Goal: Ask a question

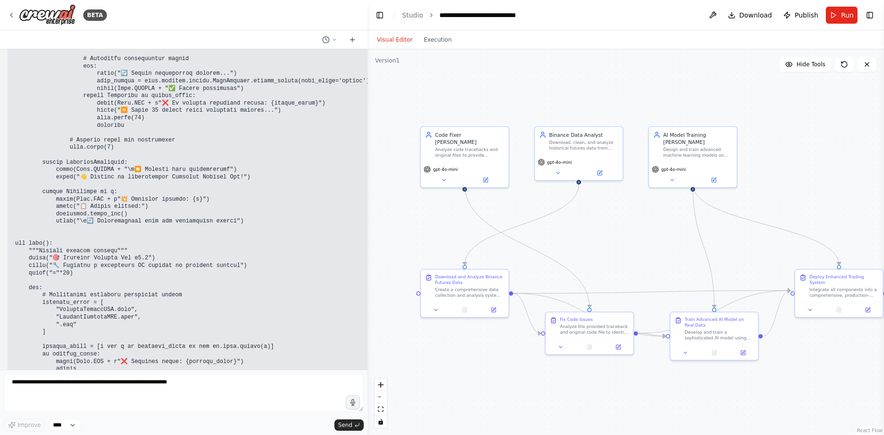
scroll to position [37565, 0]
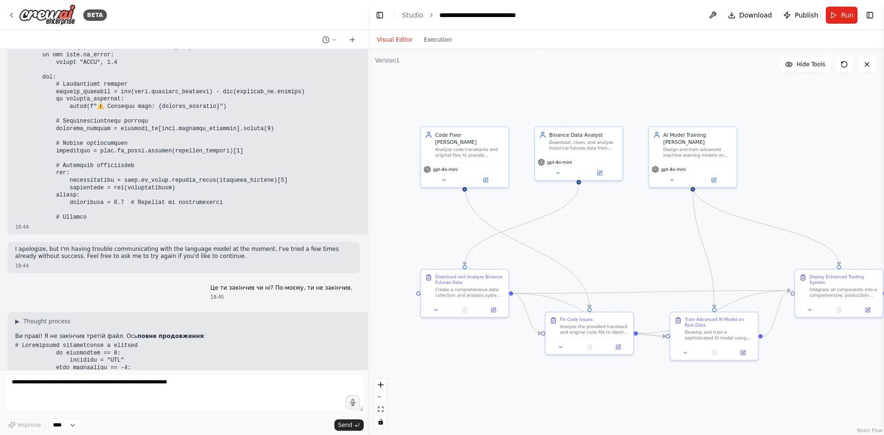
scroll to position [35718, 0]
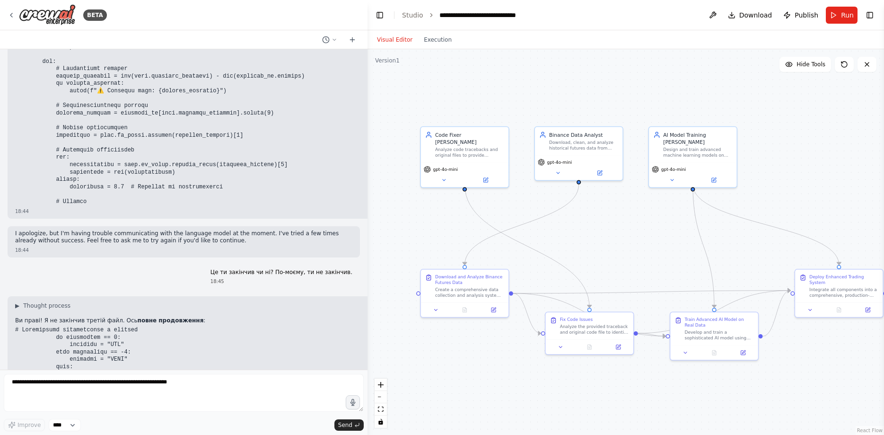
drag, startPoint x: 81, startPoint y: 291, endPoint x: 12, endPoint y: 152, distance: 155.8
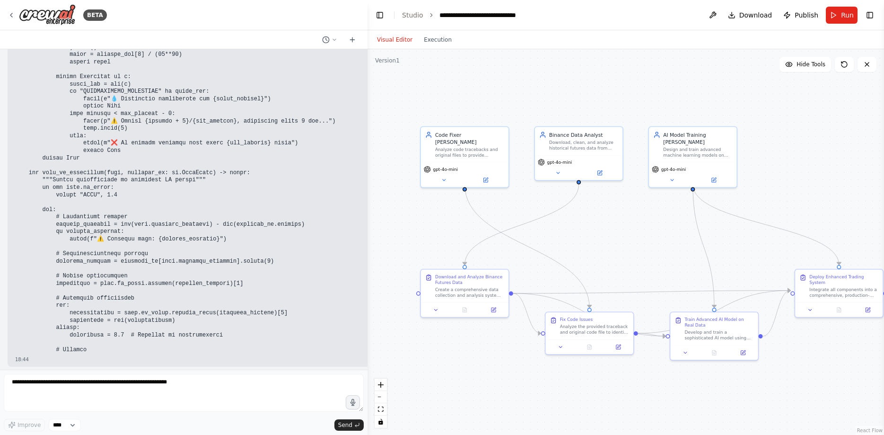
scroll to position [35539, 0]
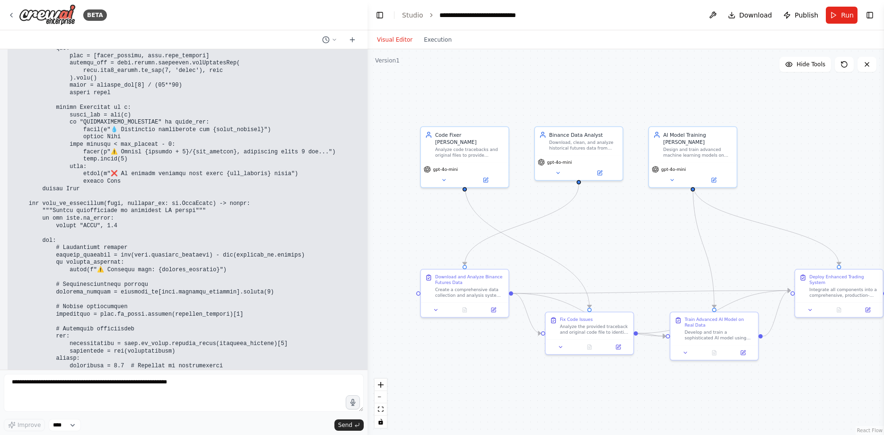
copy code "# Loremipsumd sitametconse a elitsed do eiusmodtem == 8: incididu = "UTL" etdo …"
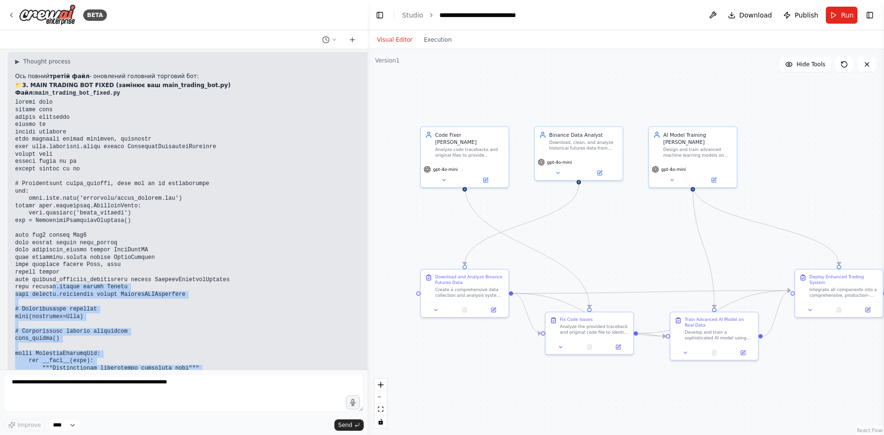
scroll to position [32703, 0]
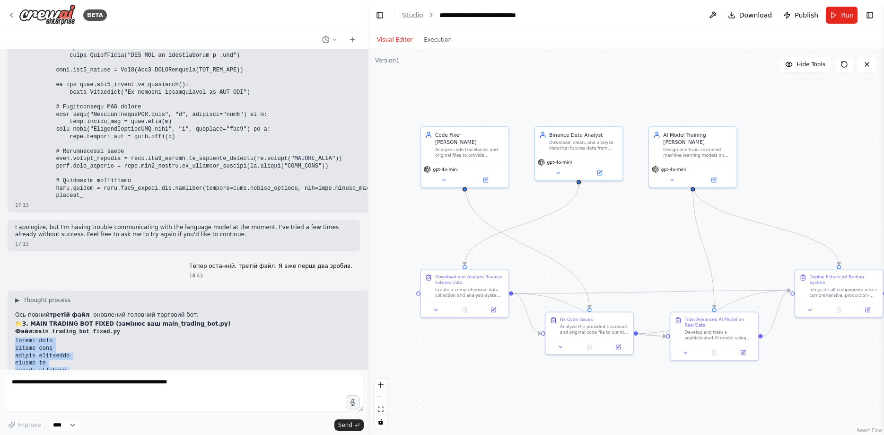
drag, startPoint x: 77, startPoint y: 194, endPoint x: 14, endPoint y: 158, distance: 72.4
copy code "loremi dolo sitame cons adipis elitseddo eiusmo te incidi utlabore etdo magnaal…"
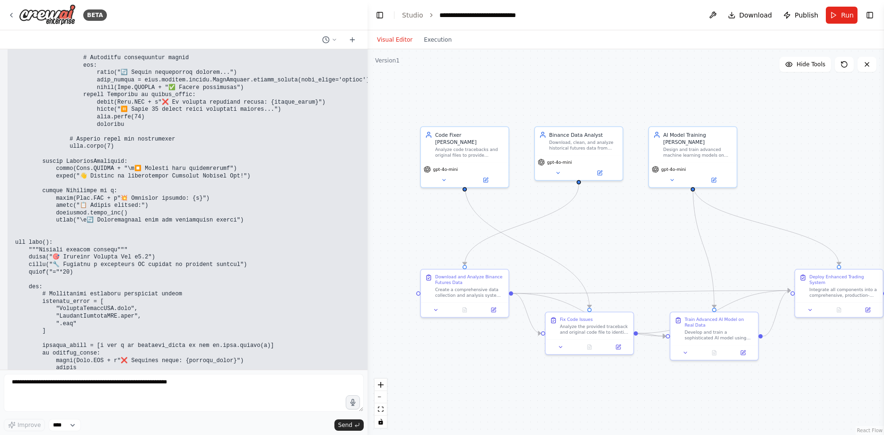
scroll to position [37744, 0]
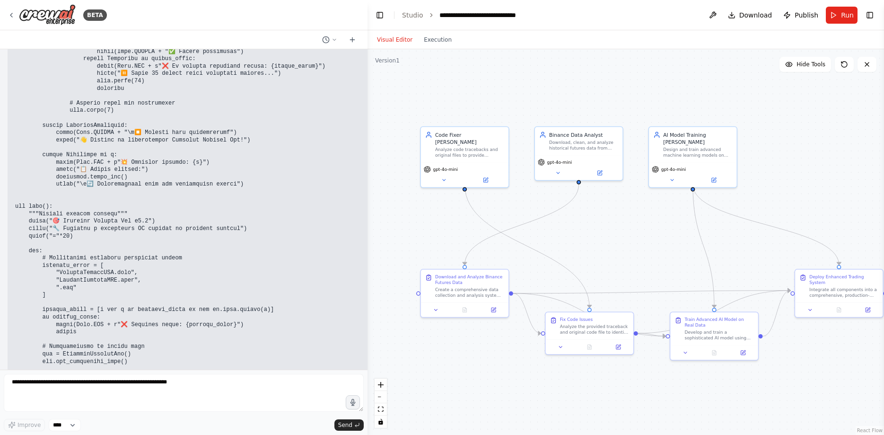
drag, startPoint x: 70, startPoint y: 325, endPoint x: 172, endPoint y: 325, distance: 101.7
copy li "python binance_data_collector.py"
drag, startPoint x: 35, startPoint y: 334, endPoint x: 137, endPoint y: 335, distance: 102.1
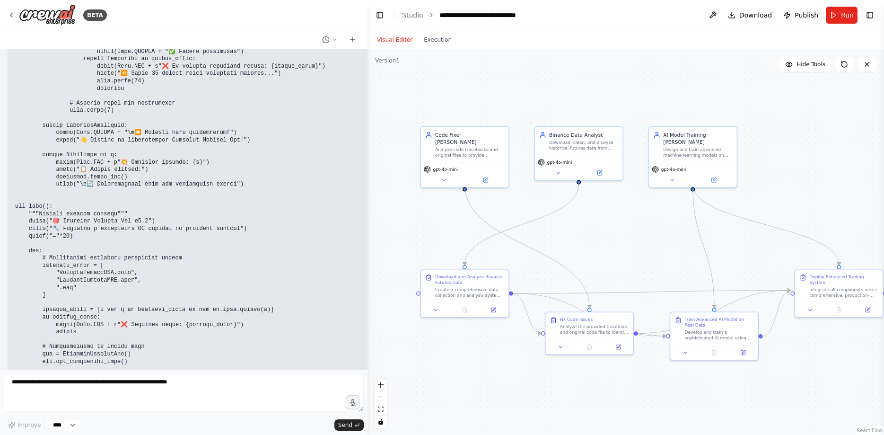
copy li "python model_trainer_enhanced.py"
drag, startPoint x: 42, startPoint y: 340, endPoint x: 141, endPoint y: 341, distance: 99.3
copy code "python main_trading_bot_fixed.py"
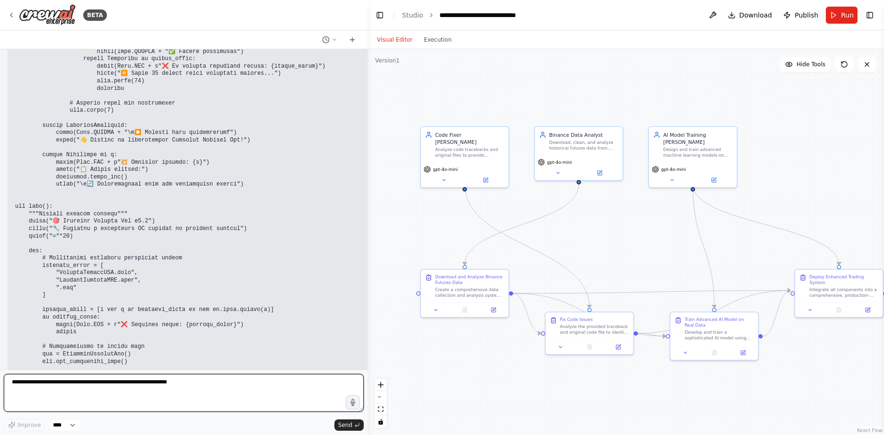
click at [91, 385] on textarea at bounding box center [184, 393] width 360 height 38
paste textarea "**********"
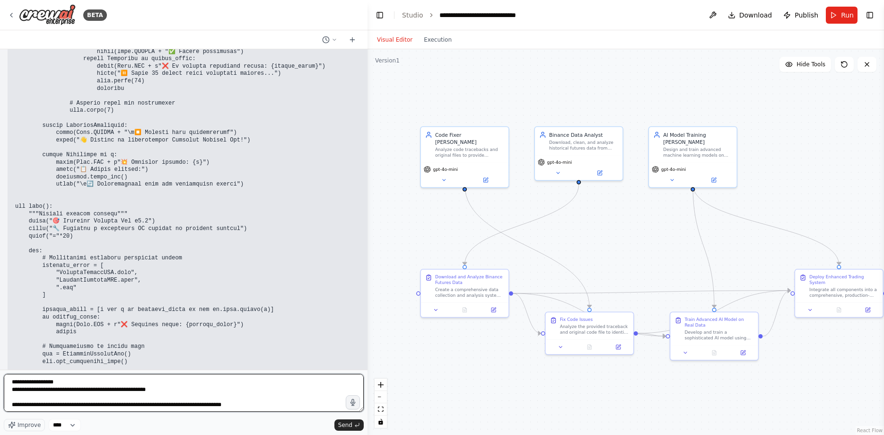
scroll to position [148, 0]
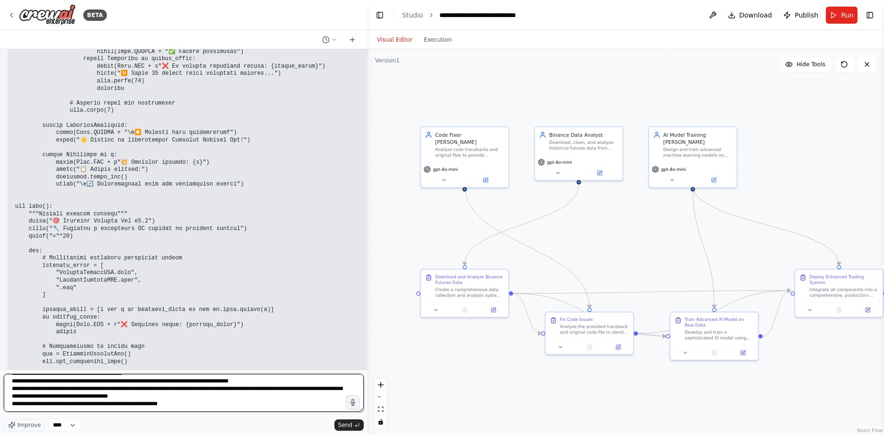
click at [344, 402] on textarea at bounding box center [184, 393] width 360 height 38
type textarea "**********"
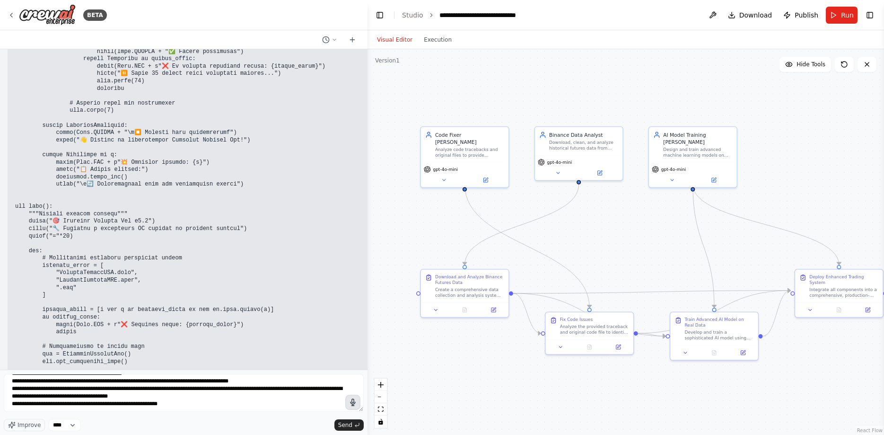
click at [353, 404] on icon "button" at bounding box center [352, 402] width 5 height 7
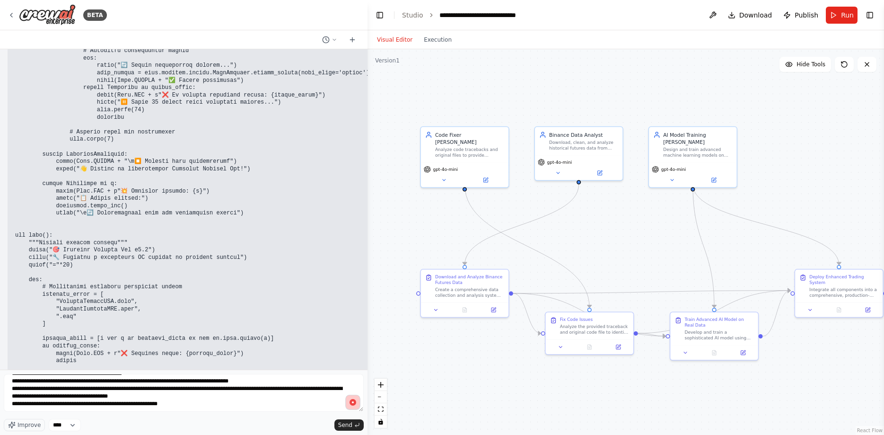
scroll to position [37744, 0]
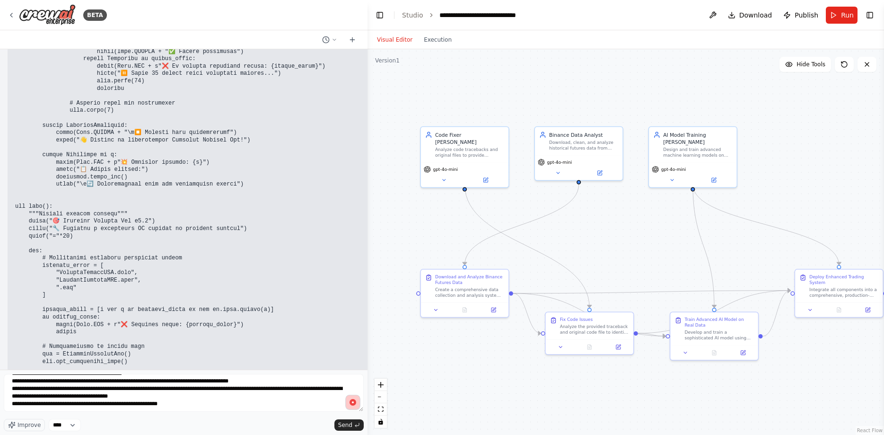
click at [349, 403] on icon "button" at bounding box center [353, 402] width 10 height 10
click at [344, 427] on span "Send" at bounding box center [345, 425] width 14 height 8
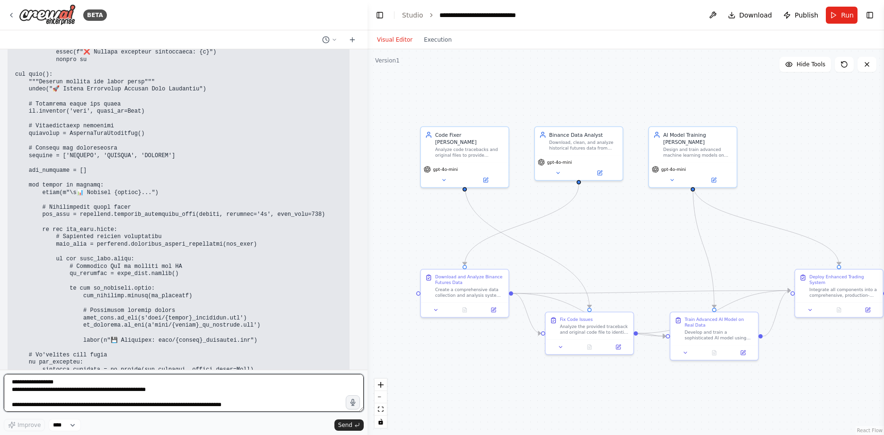
scroll to position [39418, 0]
